Goal: Check status: Check status

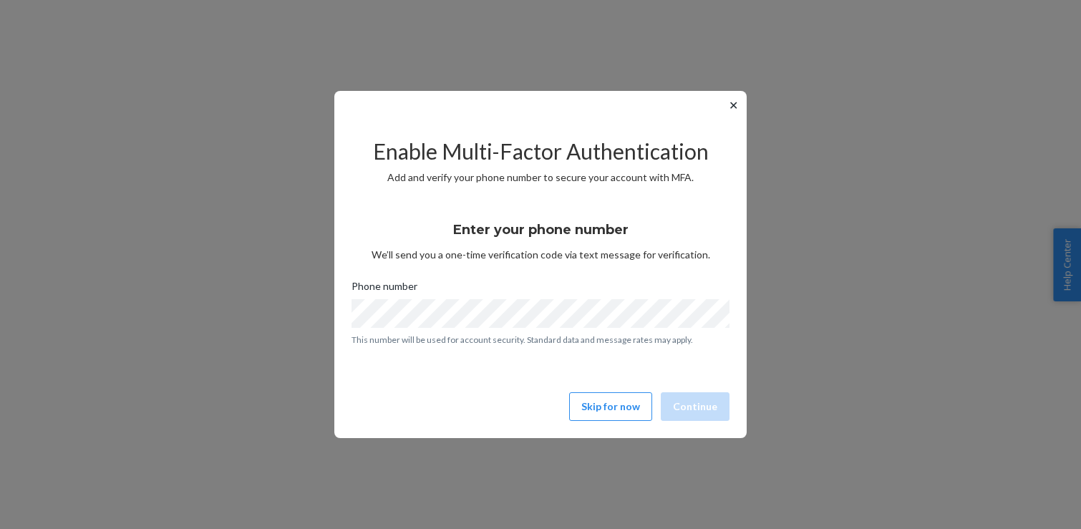
click at [728, 99] on button "✕" at bounding box center [733, 105] width 15 height 17
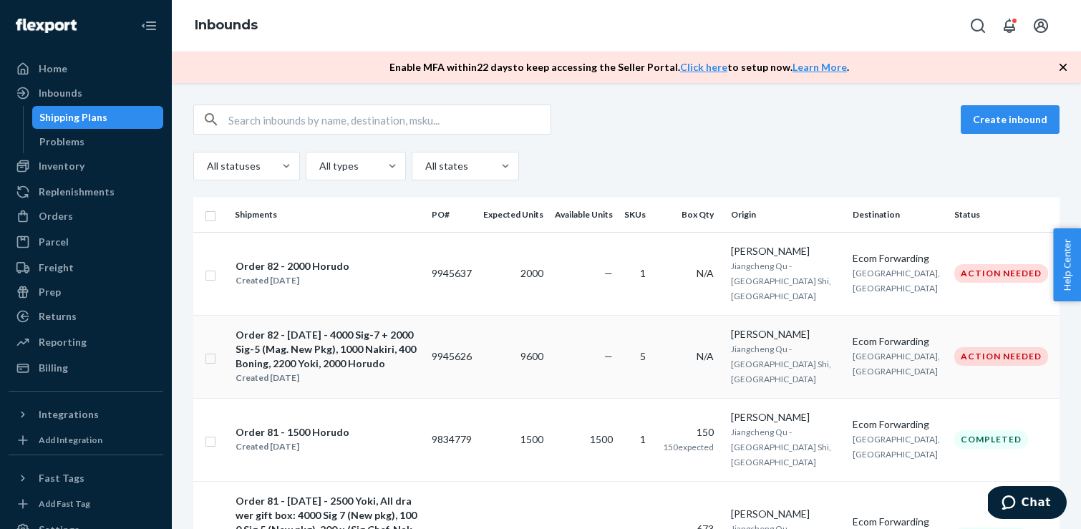
click at [549, 331] on td "9600" at bounding box center [513, 356] width 72 height 83
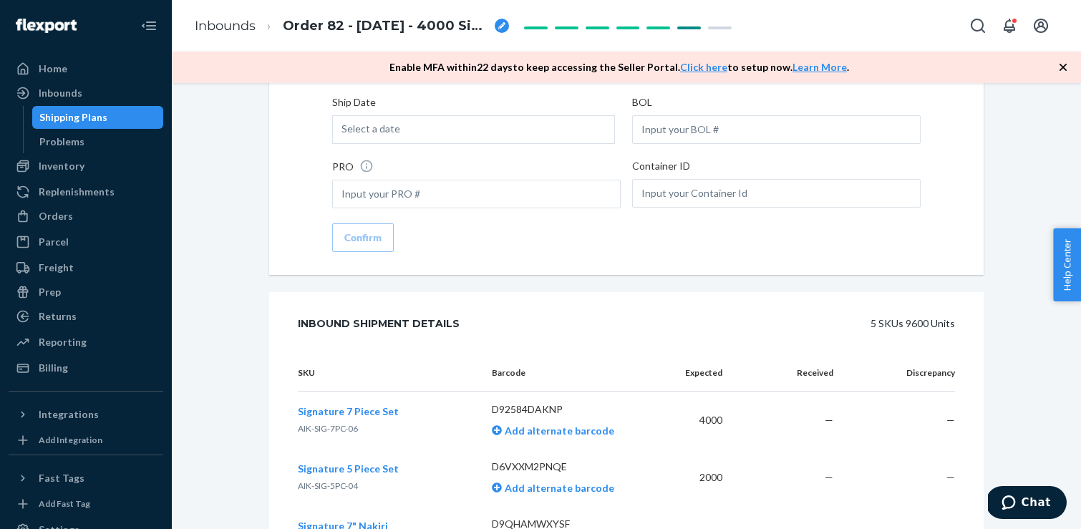
scroll to position [2241, 0]
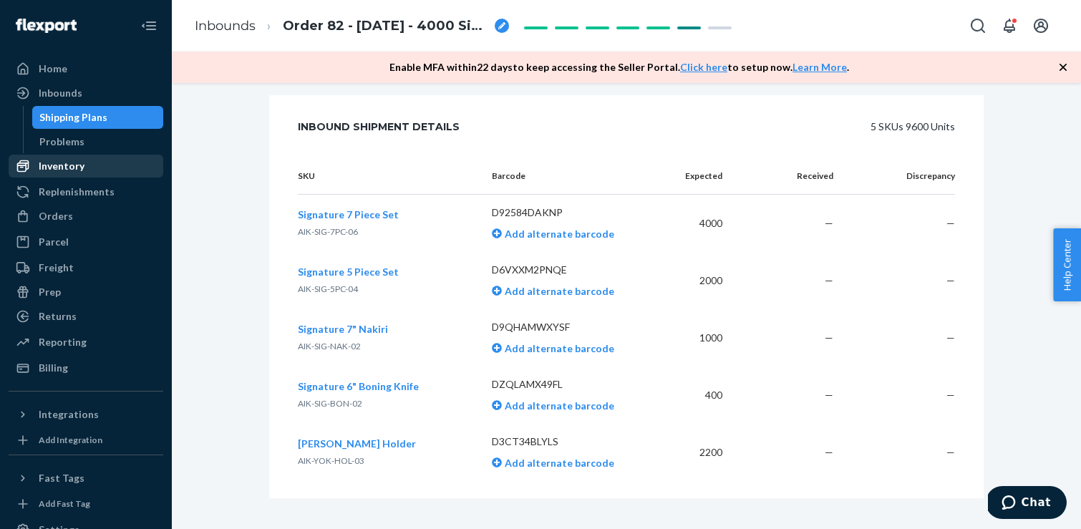
click at [74, 162] on div "Inventory" at bounding box center [62, 166] width 46 height 14
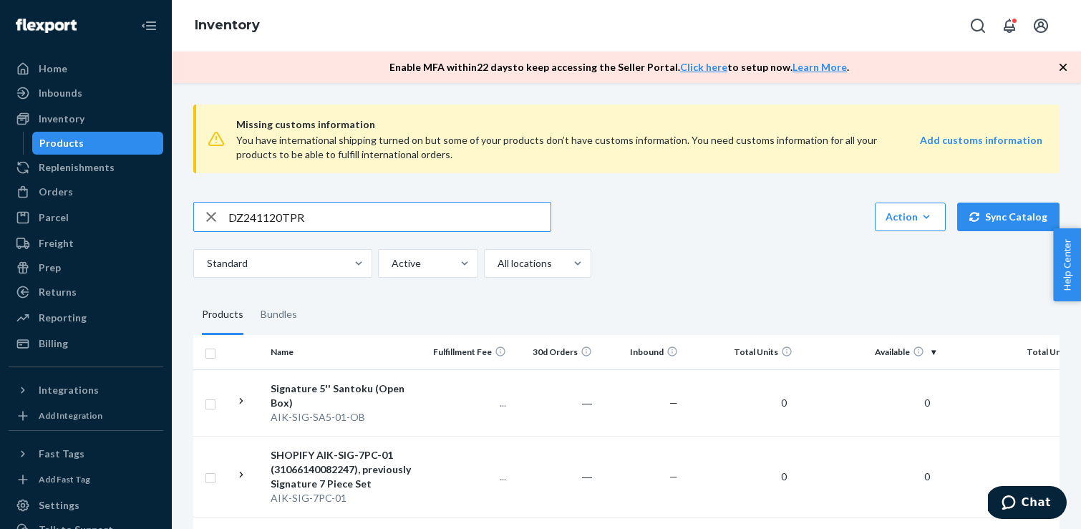
type input "DZ241120TPR"
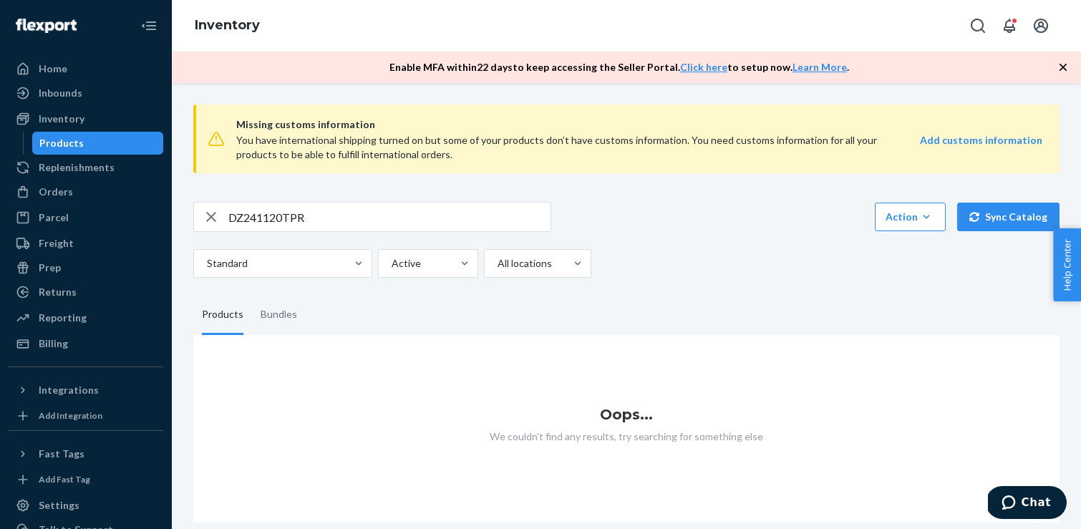
click at [397, 226] on input "DZ241120TPR" at bounding box center [389, 217] width 322 height 29
